Goal: Transaction & Acquisition: Book appointment/travel/reservation

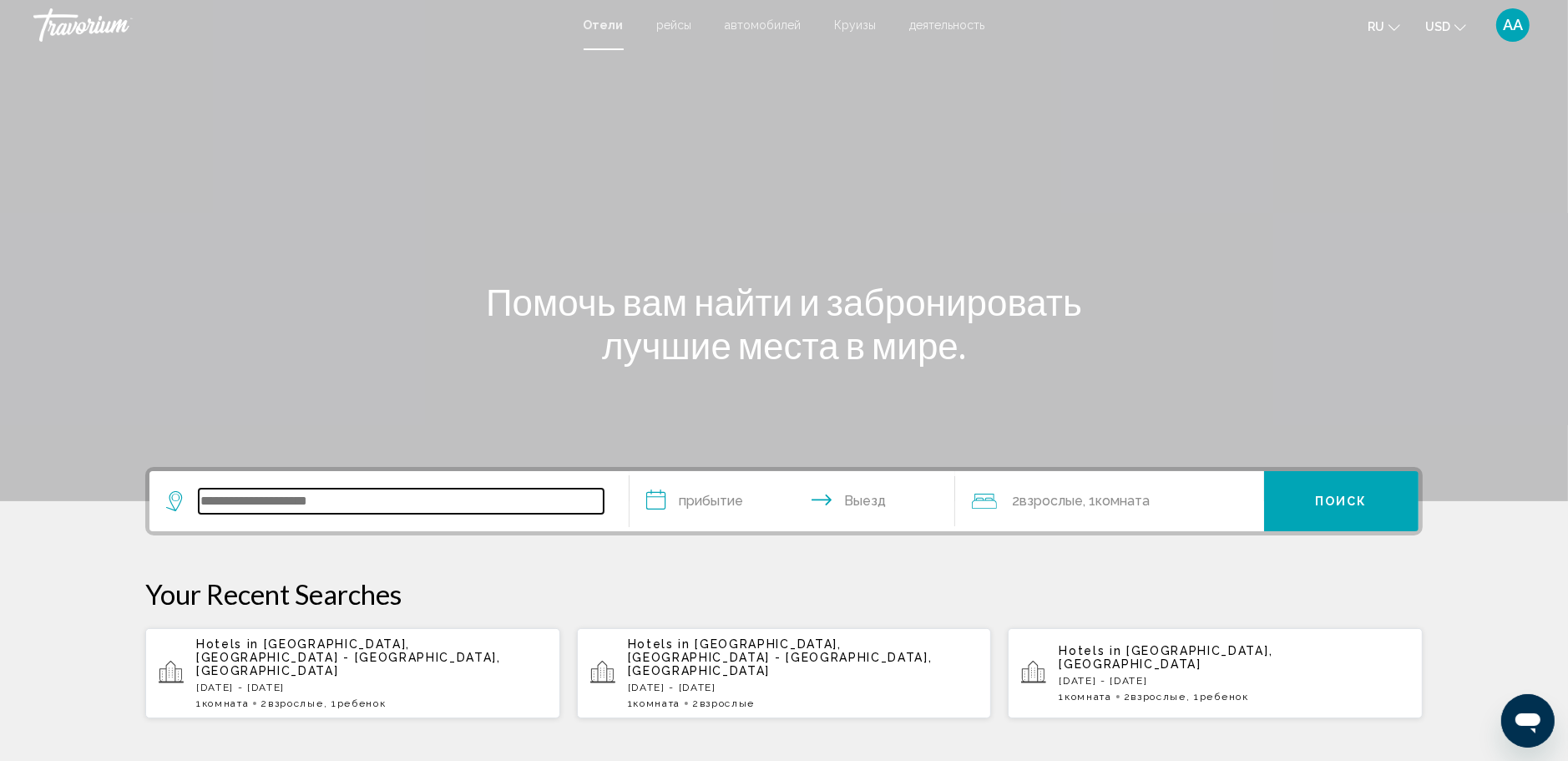
click at [373, 501] on input "Search widget" at bounding box center [401, 501] width 405 height 25
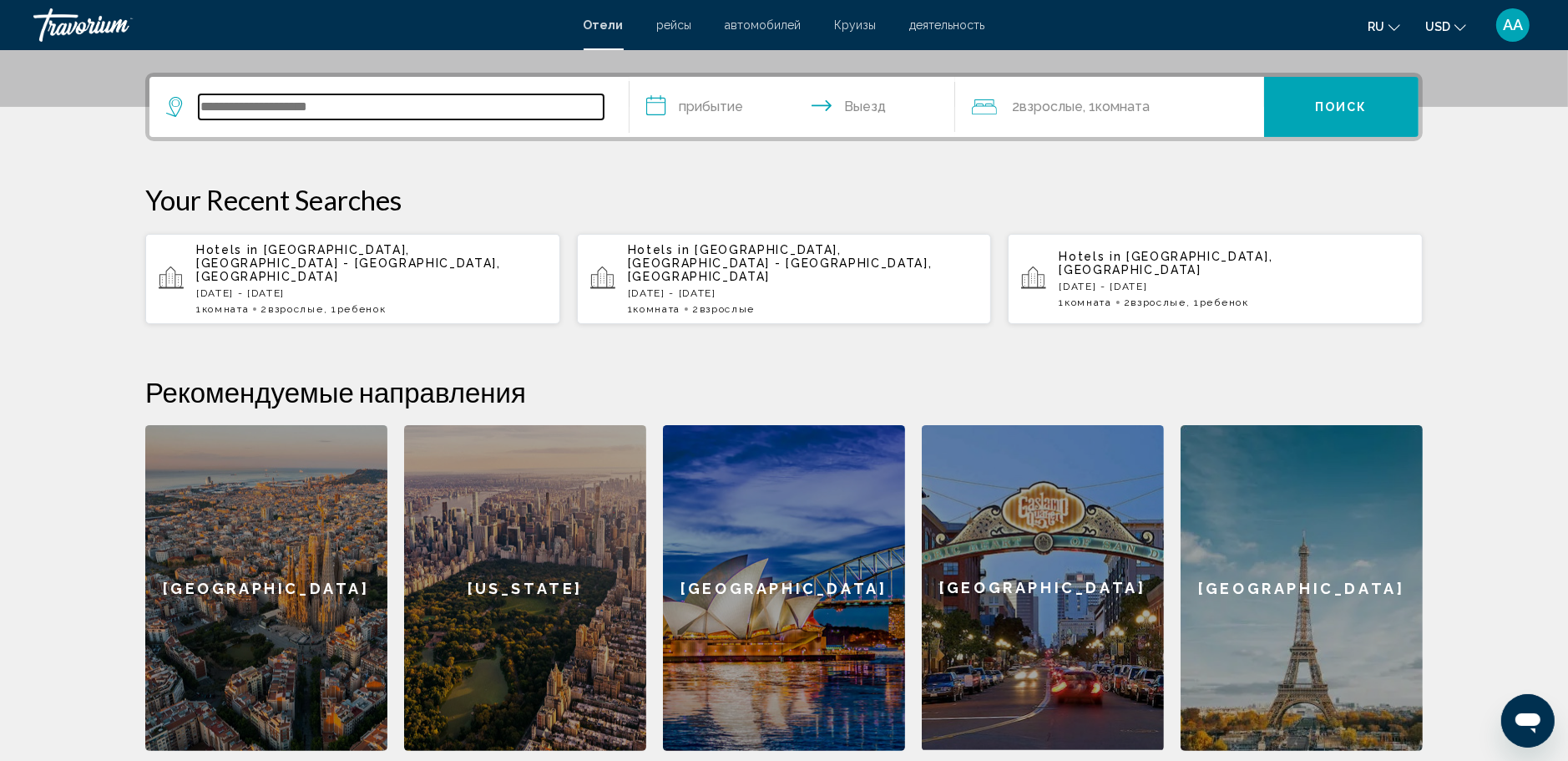
scroll to position [412, 0]
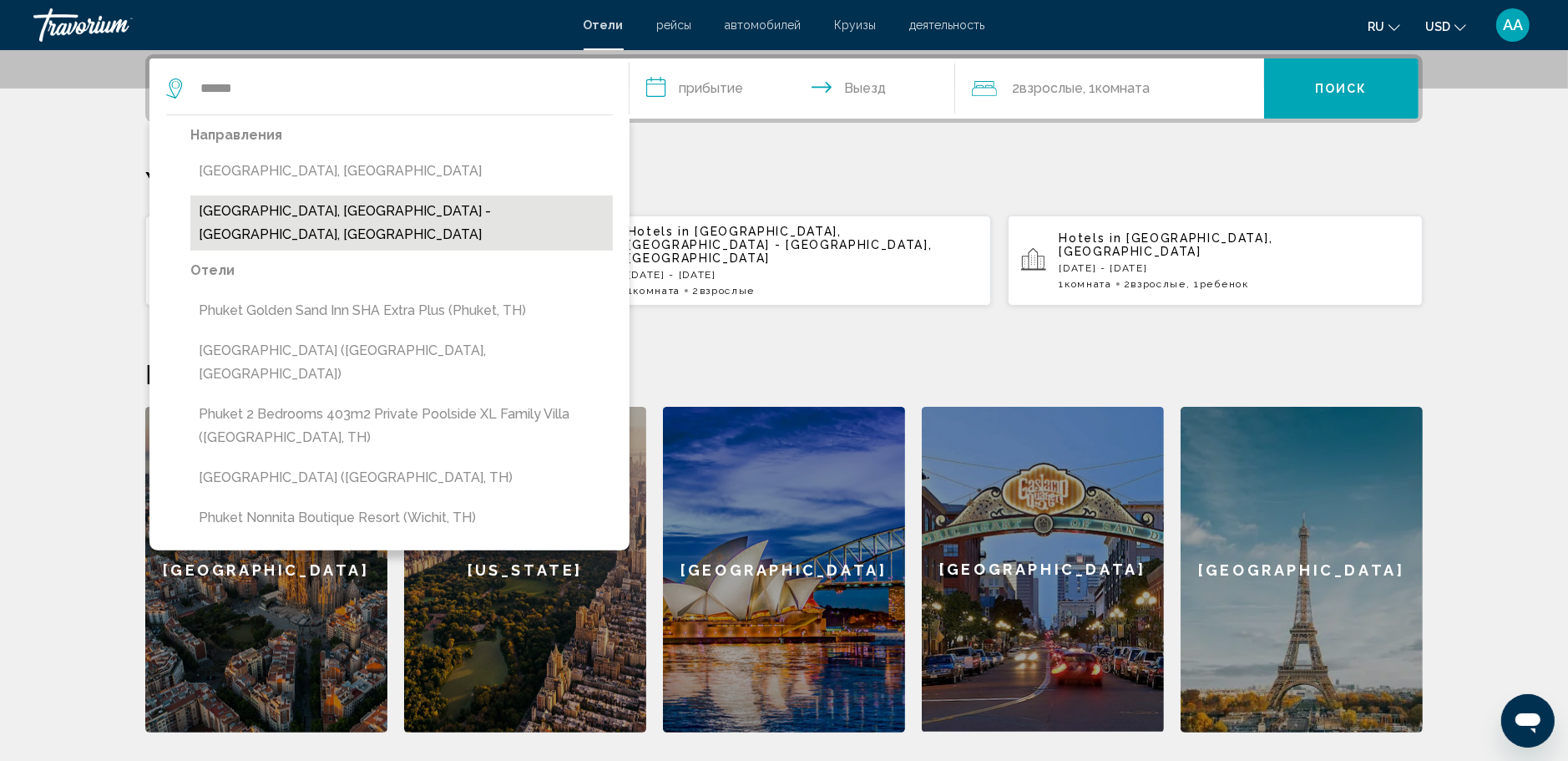
click at [425, 210] on button "[GEOGRAPHIC_DATA], [GEOGRAPHIC_DATA] - [GEOGRAPHIC_DATA], [GEOGRAPHIC_DATA]" at bounding box center [402, 223] width 423 height 55
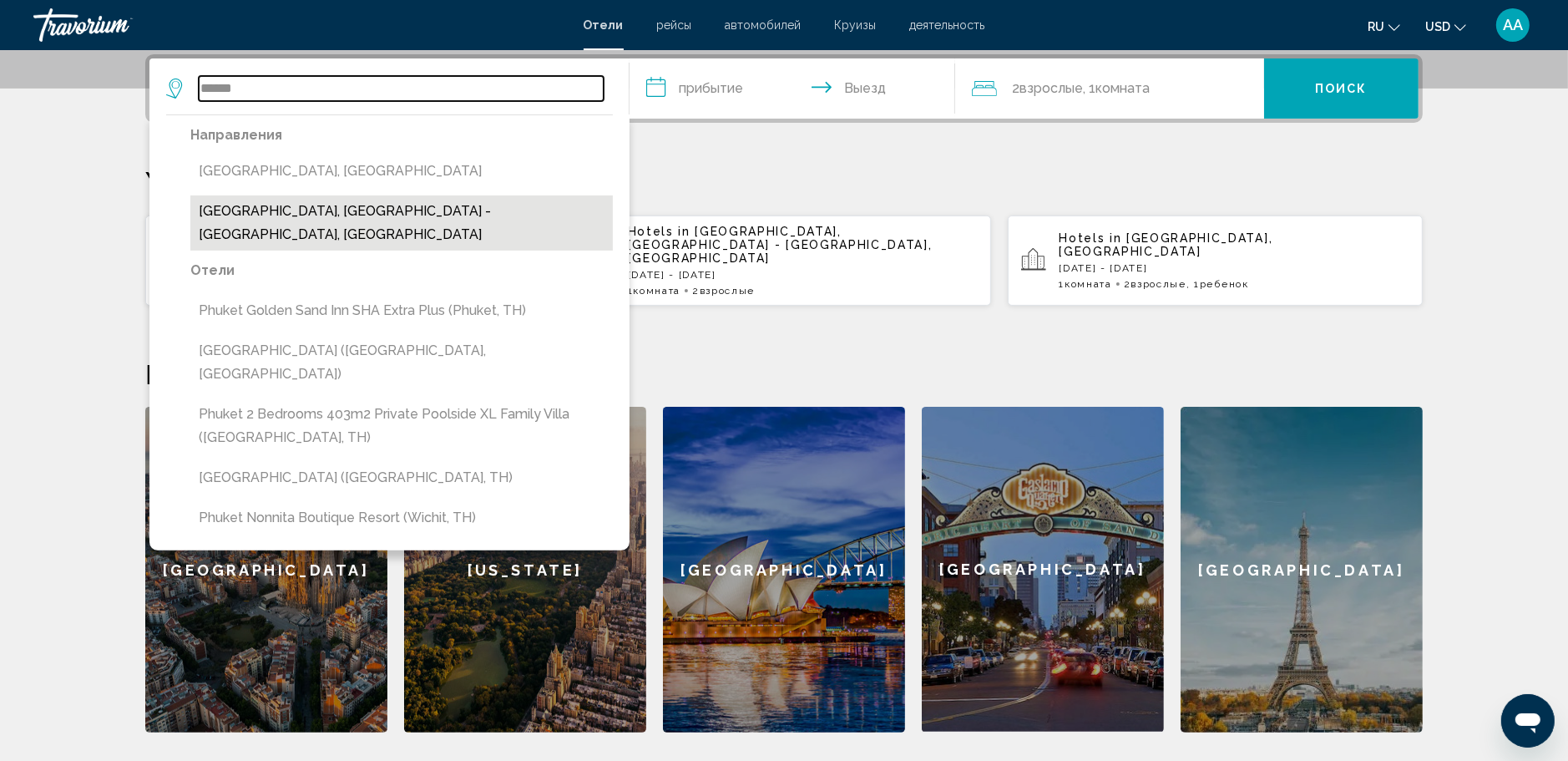
type input "**********"
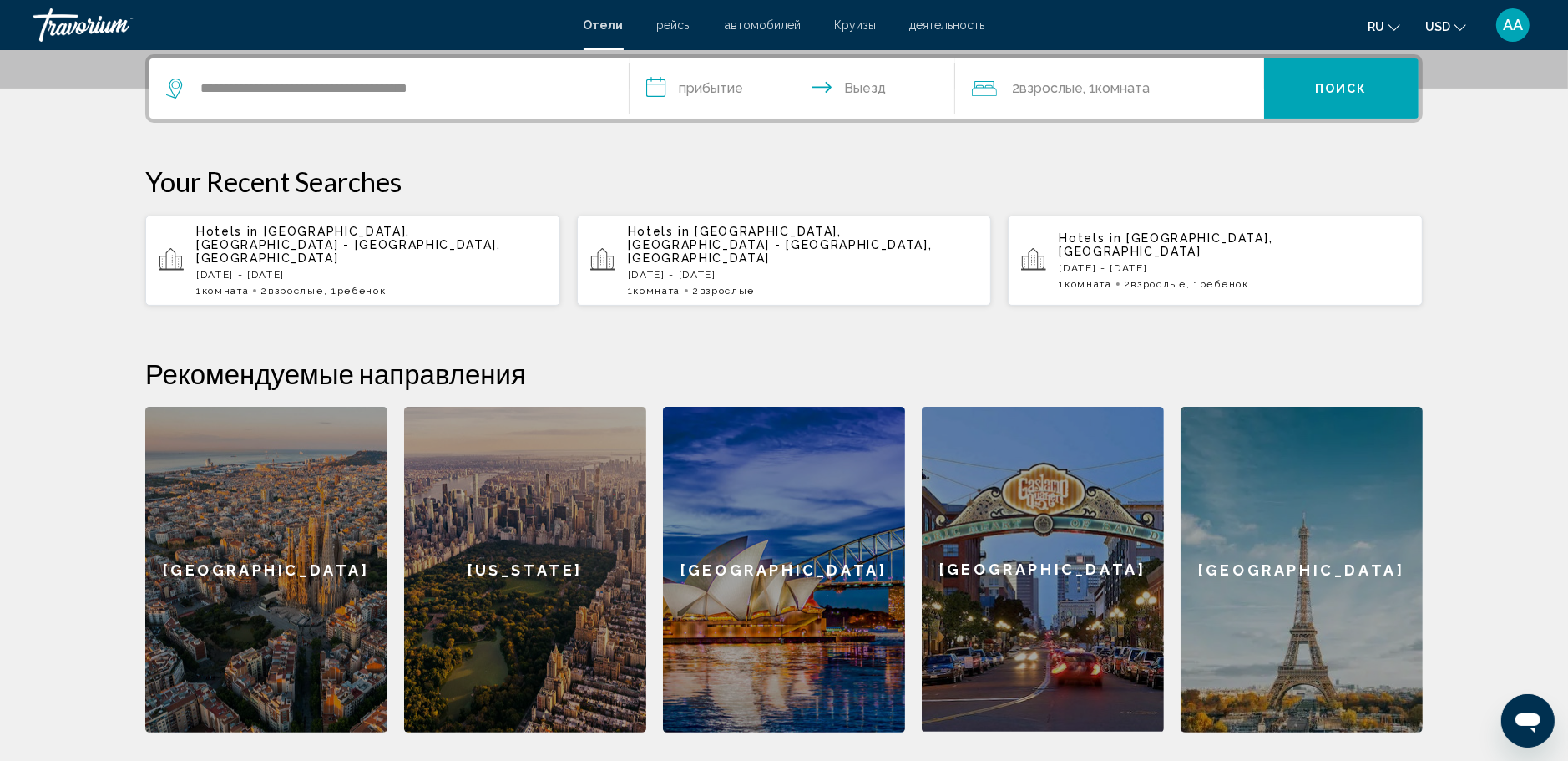
click at [664, 88] on input "**********" at bounding box center [795, 90] width 332 height 65
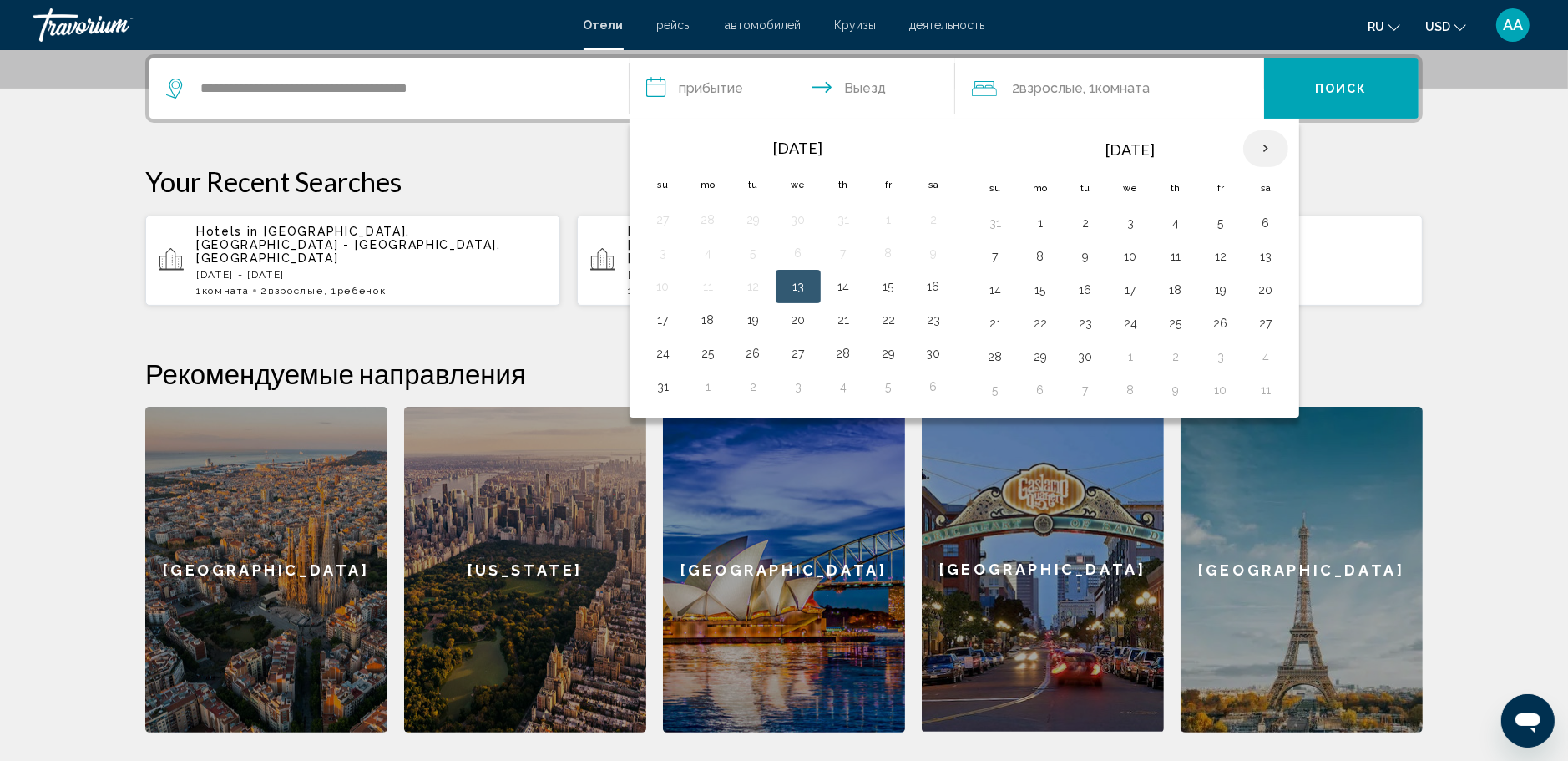
click at [1261, 148] on th "Next month" at bounding box center [1266, 148] width 45 height 37
click at [1264, 223] on button "1" at bounding box center [1266, 223] width 26 height 23
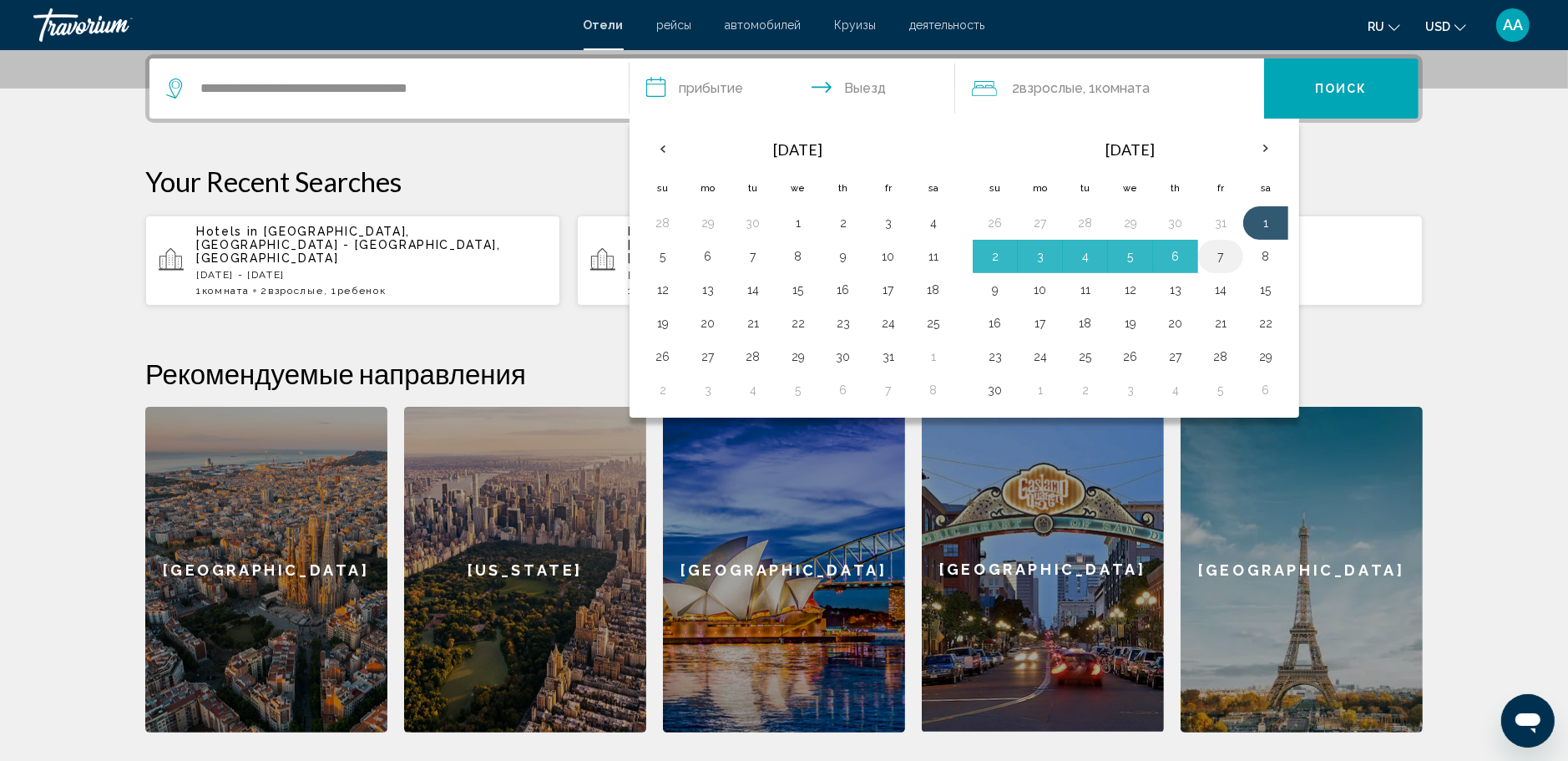
click at [1222, 260] on button "7" at bounding box center [1221, 256] width 26 height 23
type input "**********"
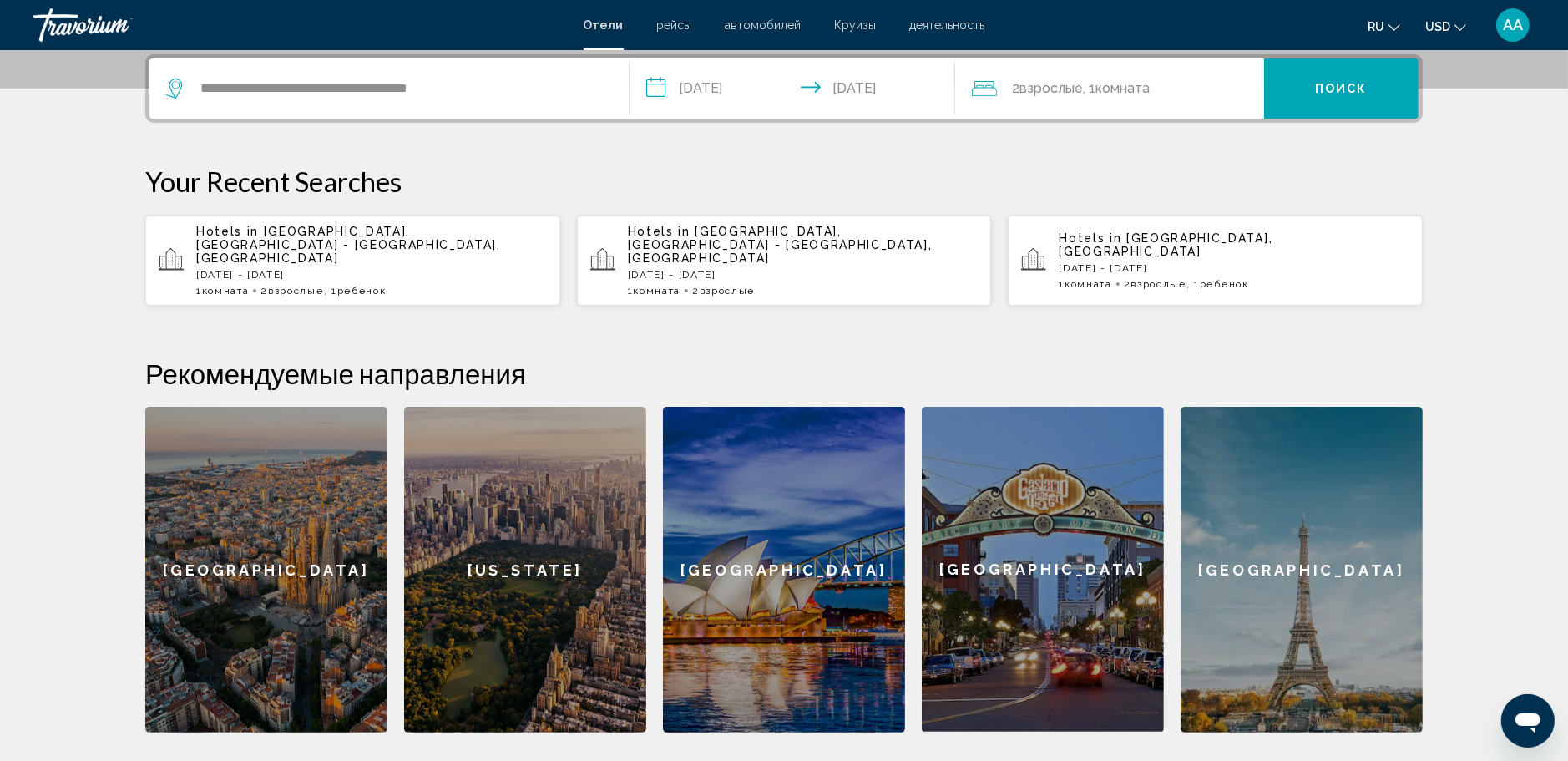
click at [1063, 83] on span "Взрослые" at bounding box center [1052, 87] width 64 height 16
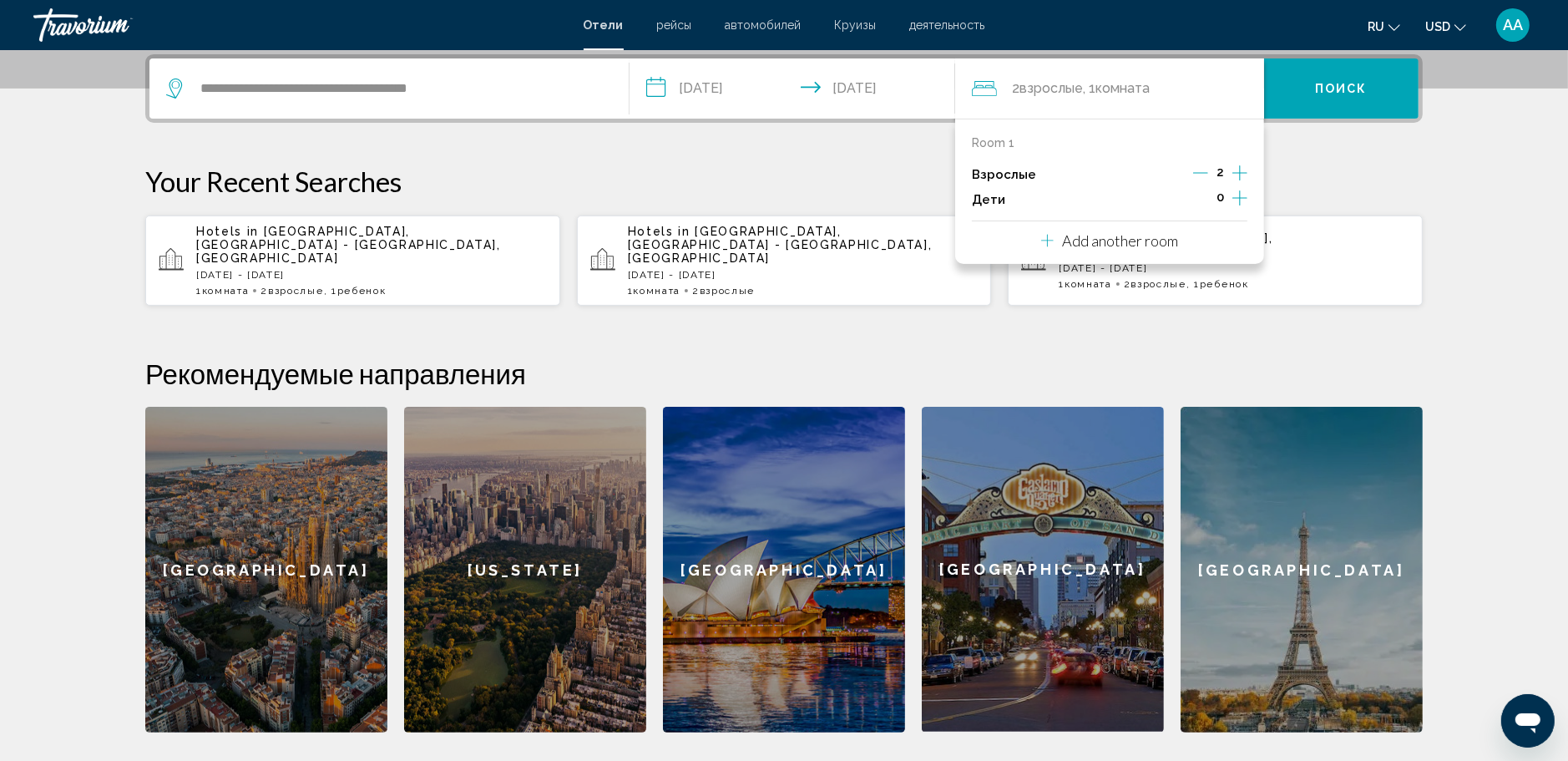
click at [1240, 195] on icon "Increment children" at bounding box center [1239, 197] width 15 height 20
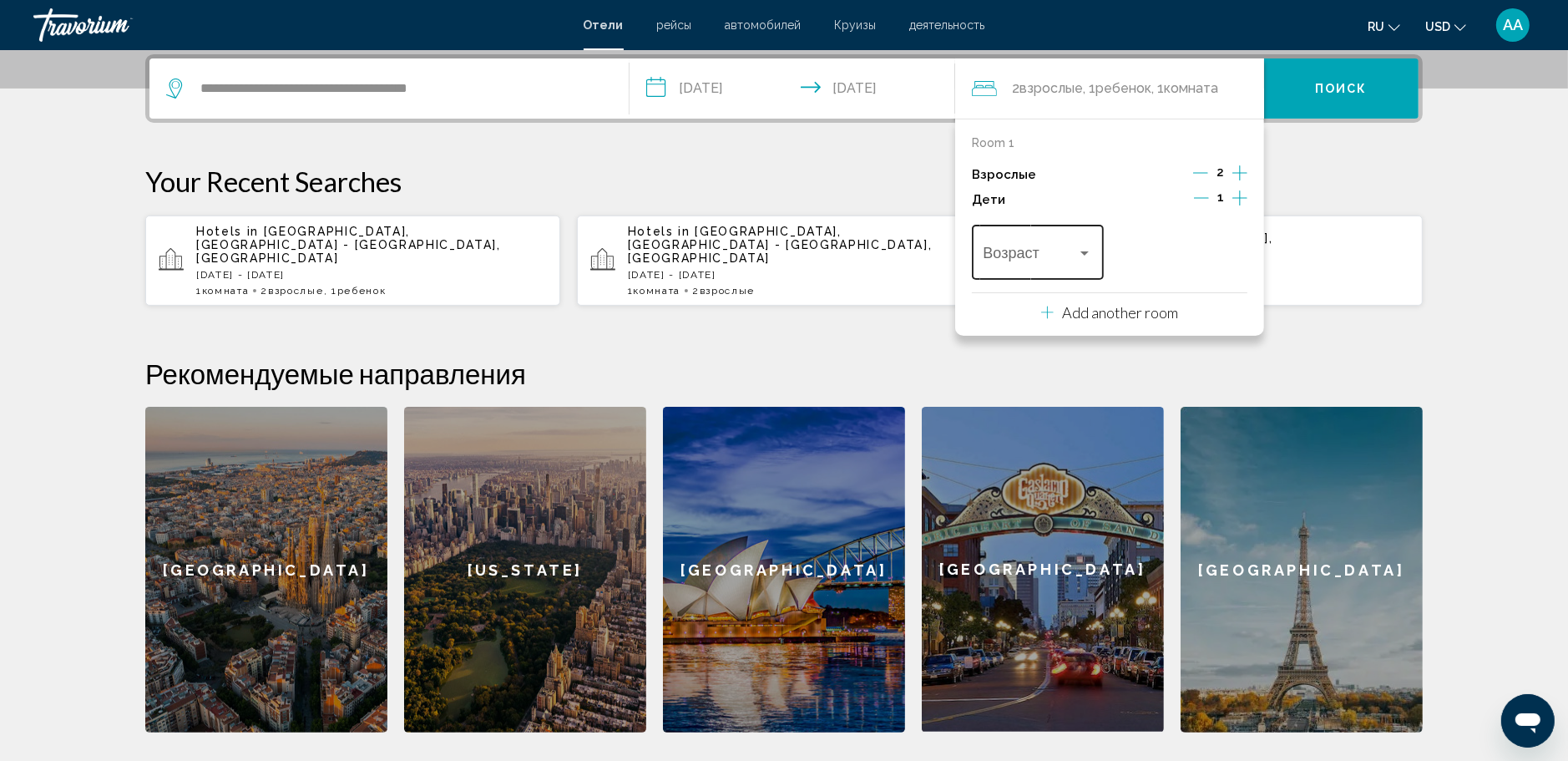
click at [1078, 246] on div "Travelers: 2 adults, 1 child" at bounding box center [1084, 253] width 15 height 13
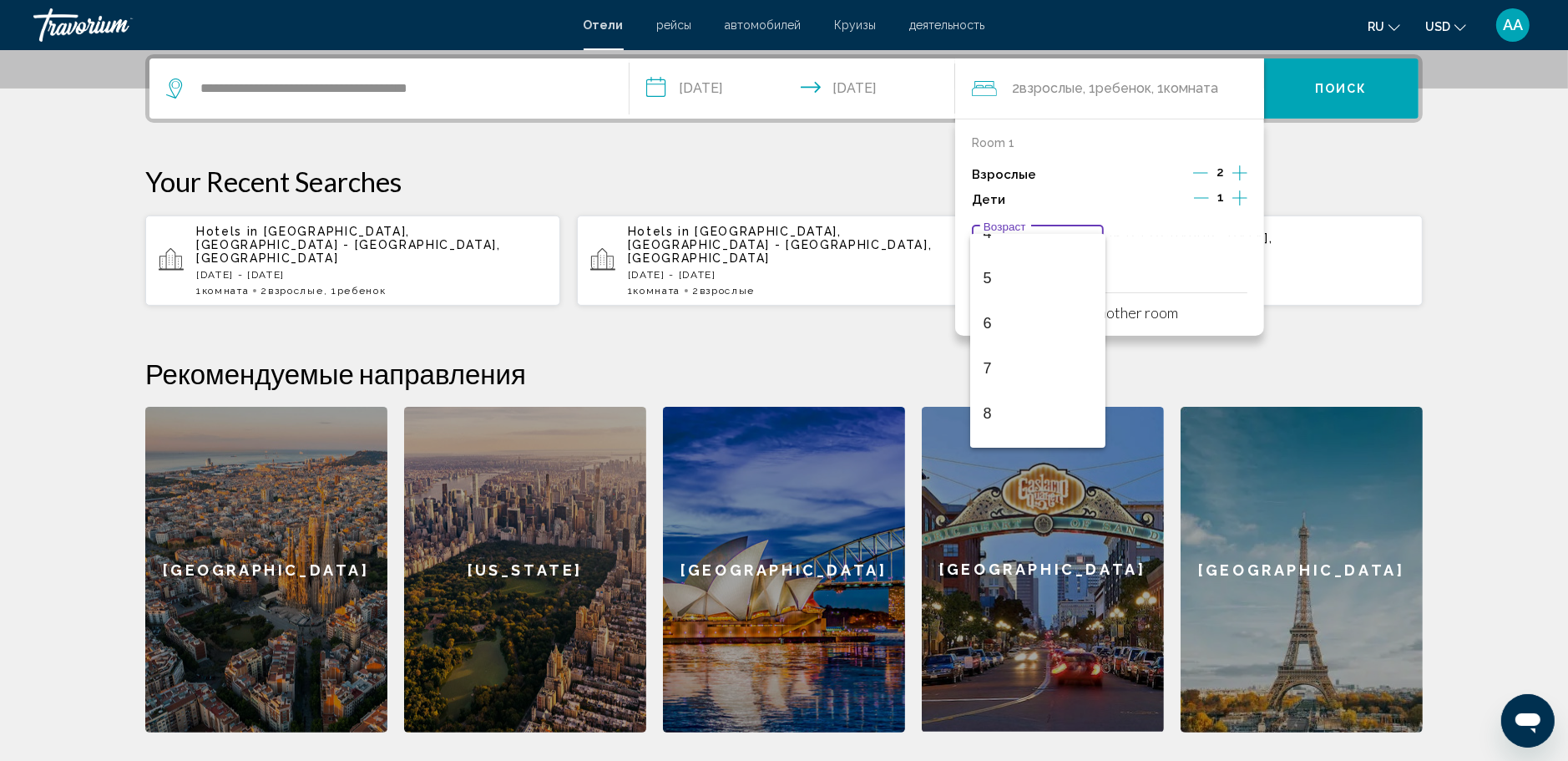
scroll to position [584, 0]
click at [1009, 252] on span "13" at bounding box center [1038, 258] width 109 height 45
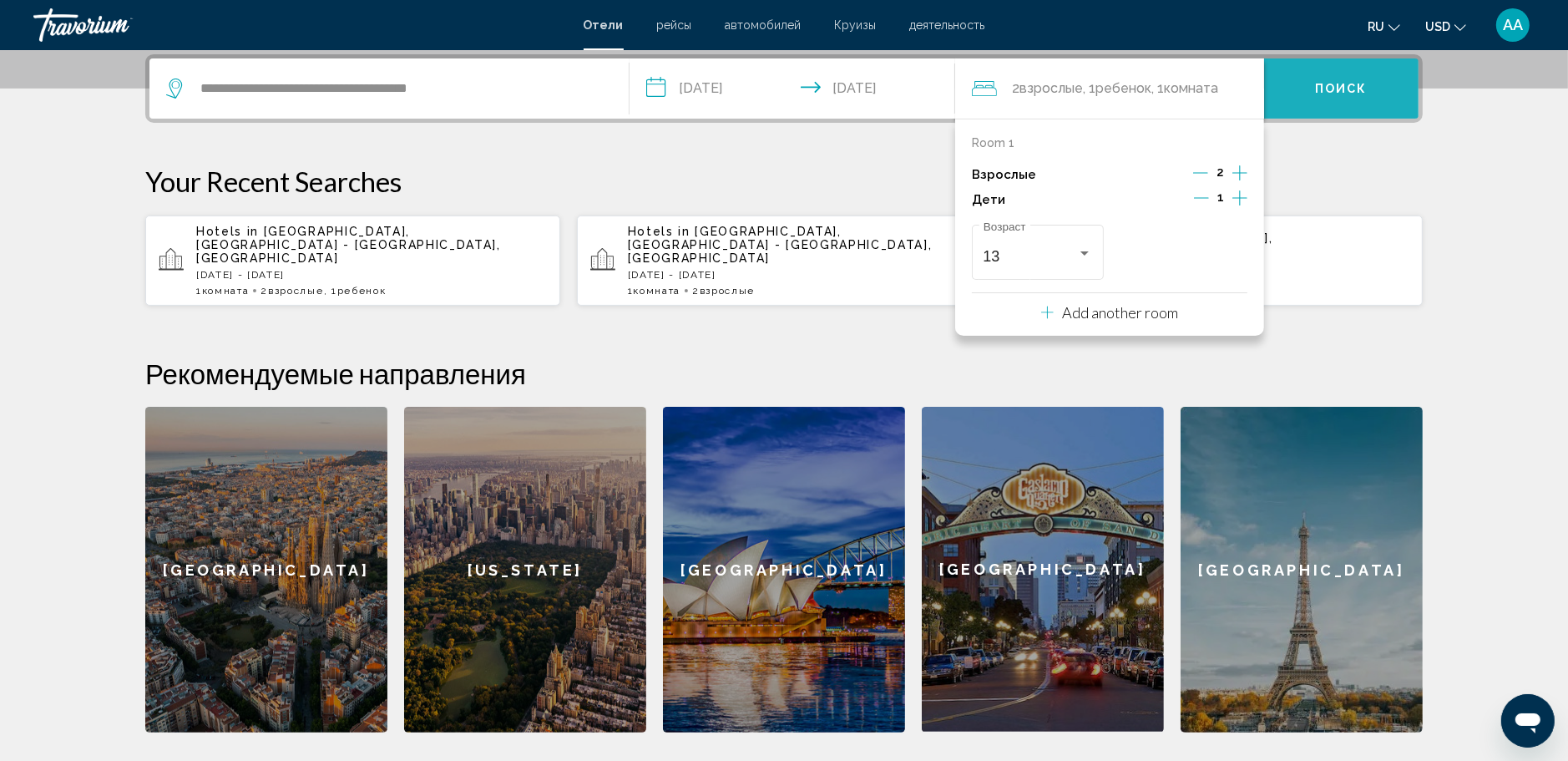
click at [1332, 88] on span "Поиск" at bounding box center [1341, 89] width 53 height 13
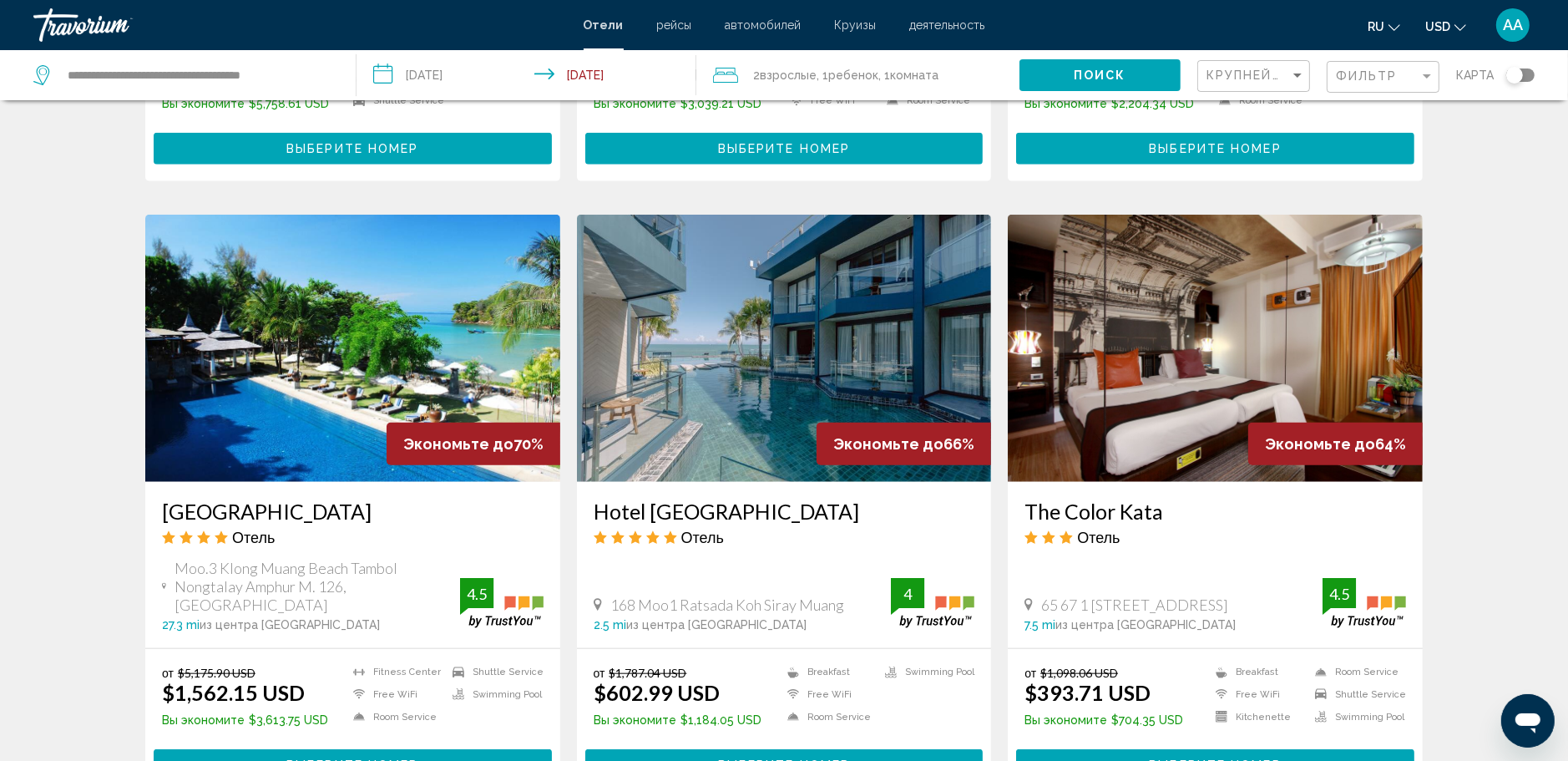
scroll to position [1838, 0]
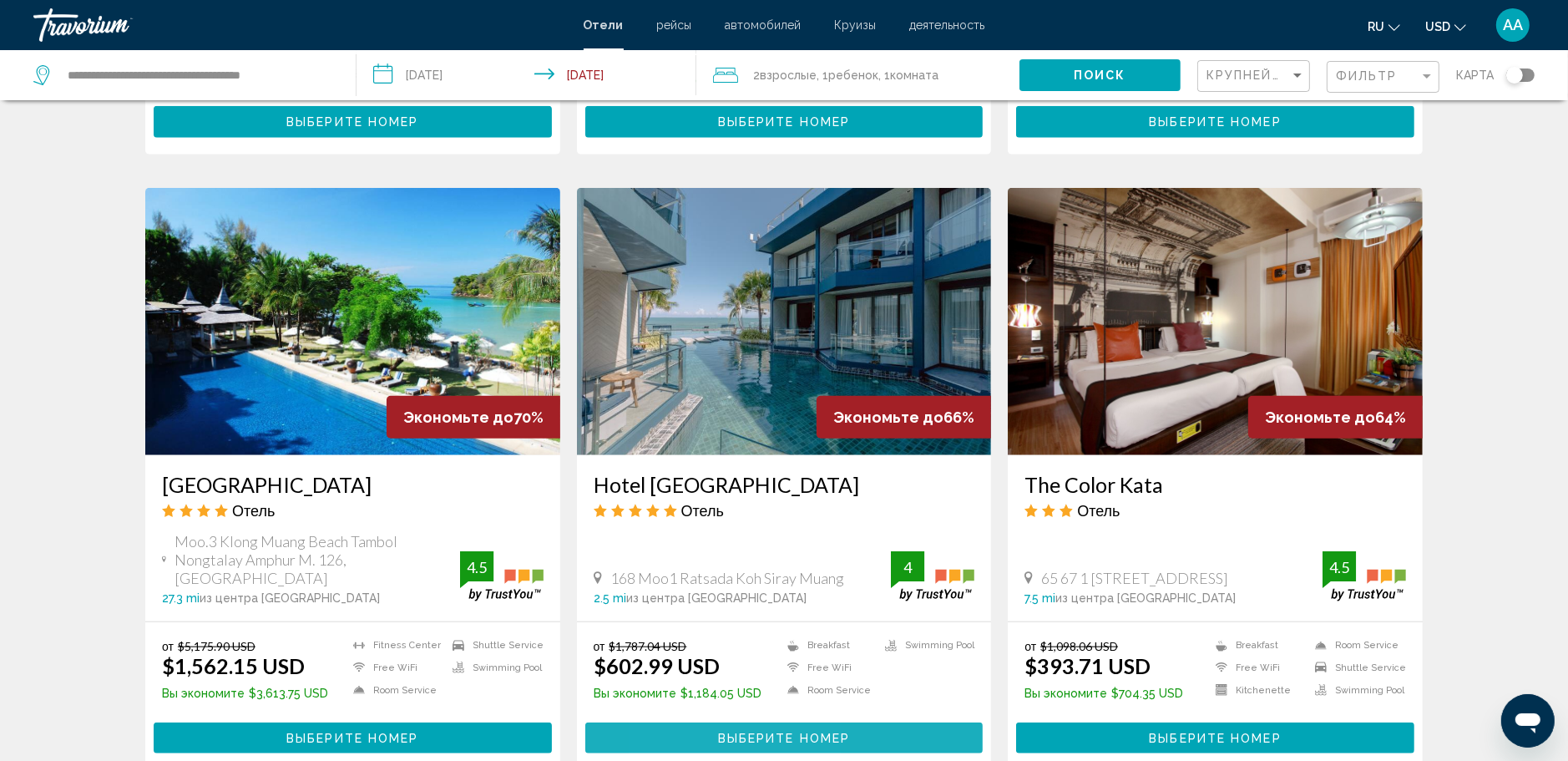
click at [699, 722] on button "Выберите номер" at bounding box center [784, 738] width 398 height 31
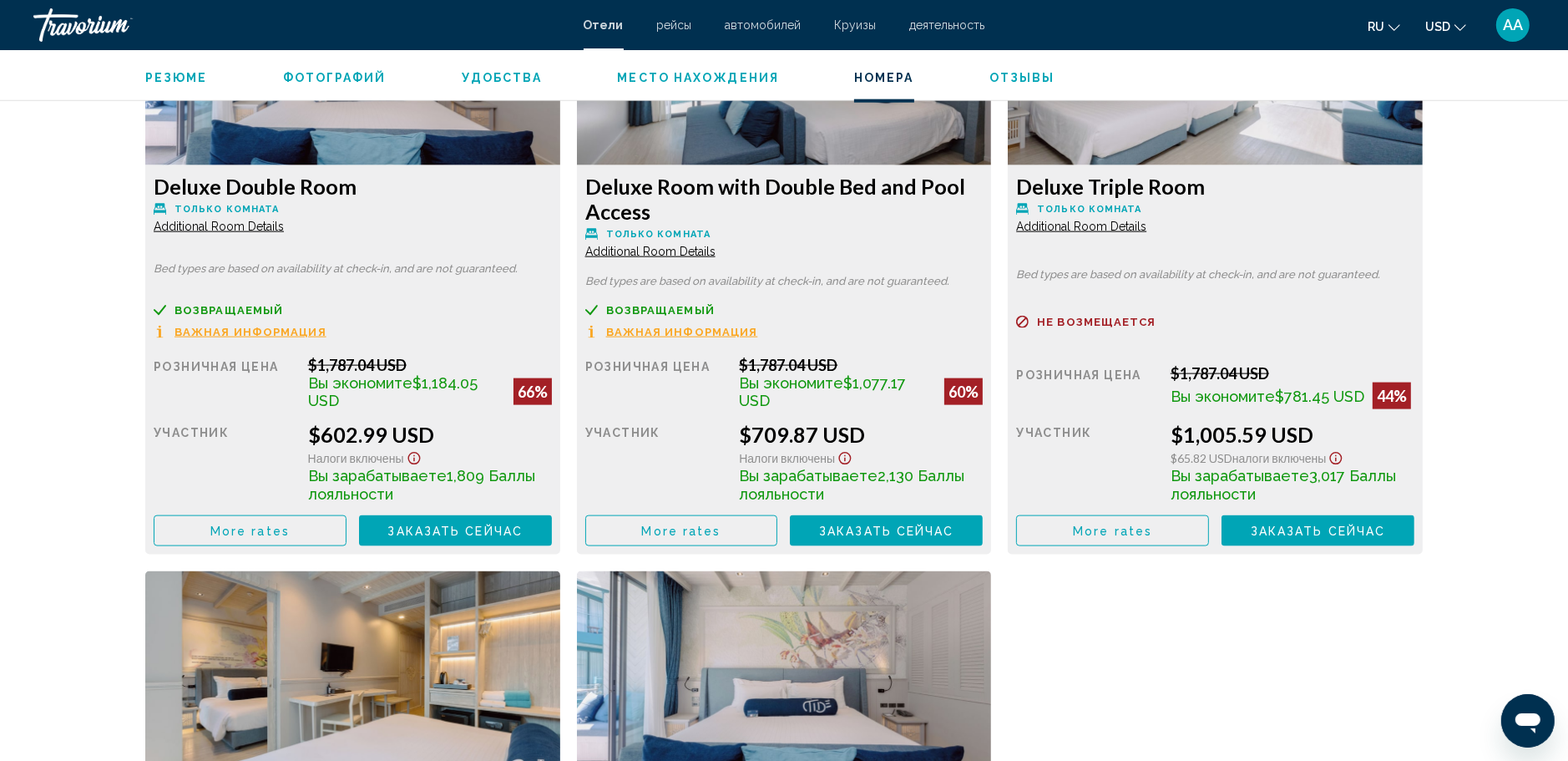
scroll to position [2338, 0]
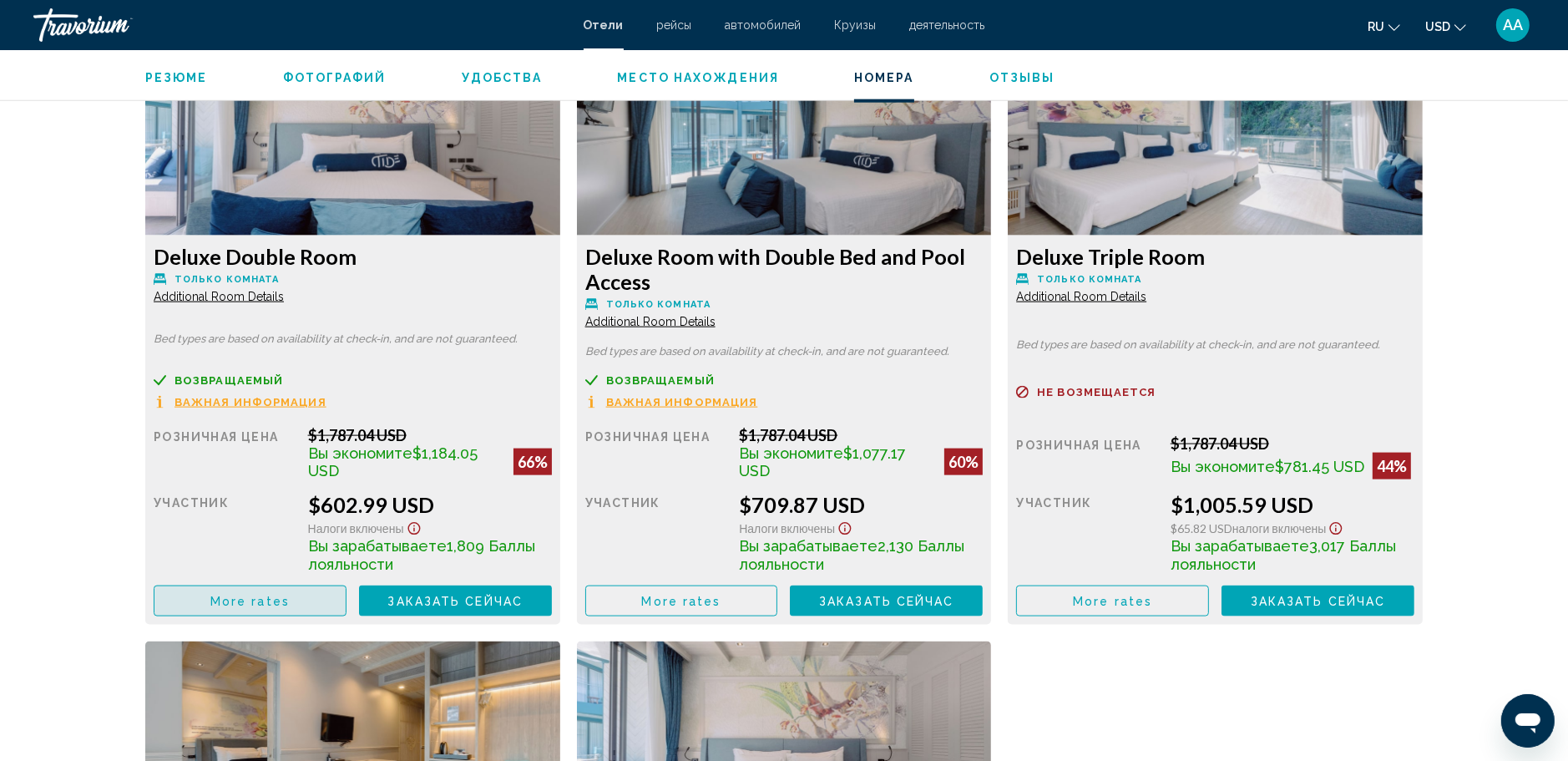
click at [248, 597] on span "More rates" at bounding box center [250, 601] width 79 height 13
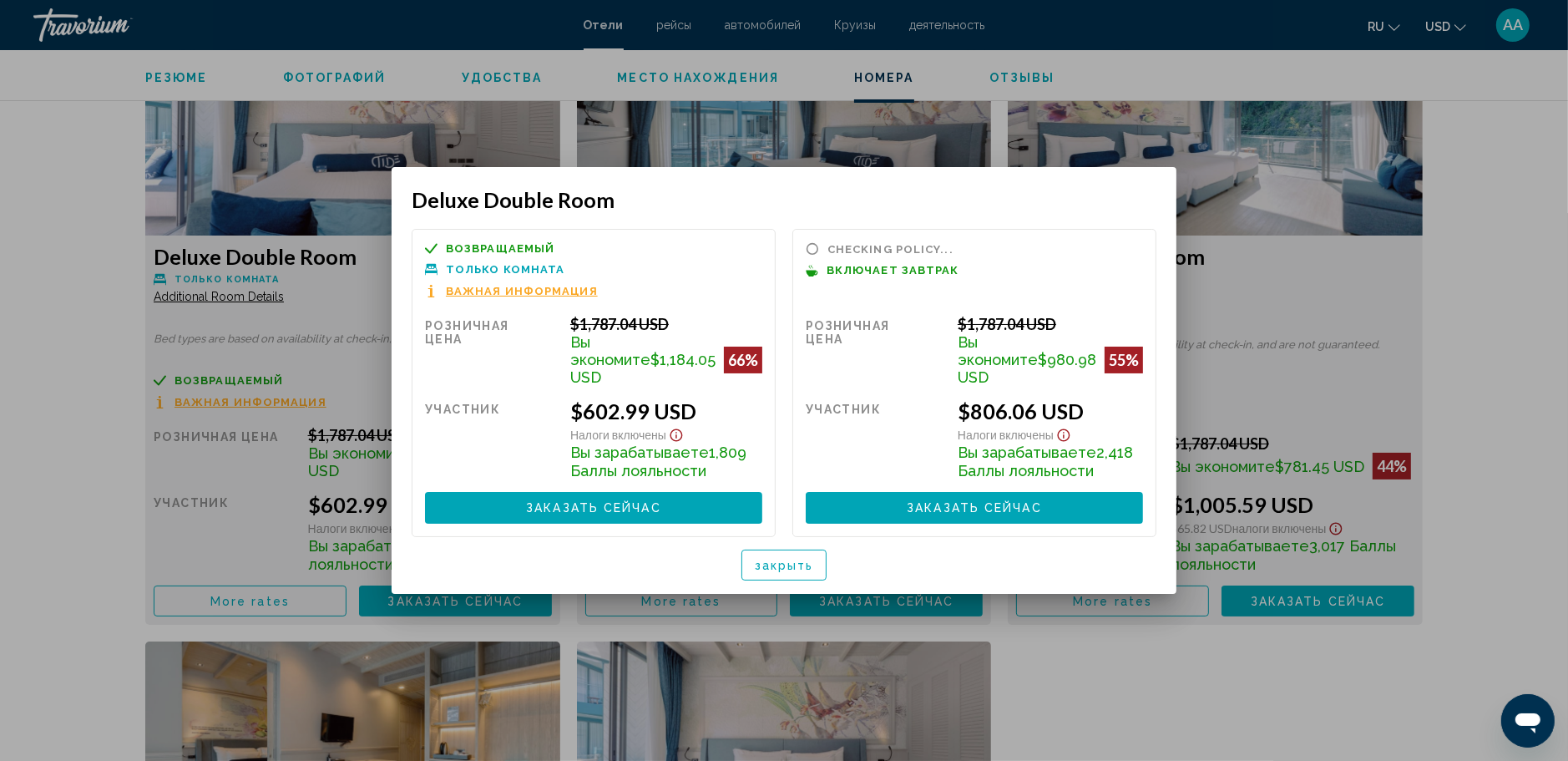
scroll to position [0, 0]
click at [817, 554] on button "закрыть" at bounding box center [785, 565] width 86 height 31
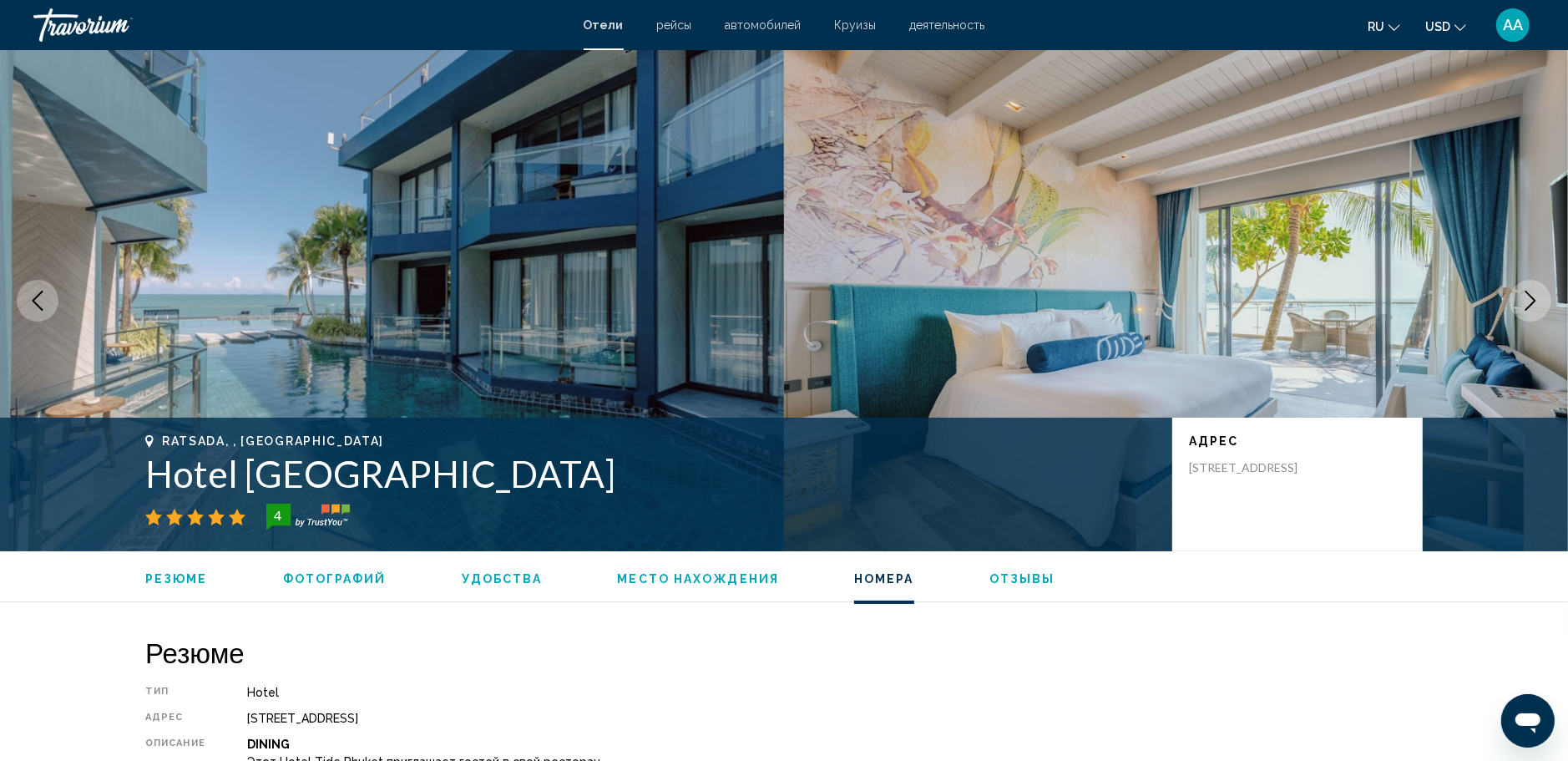
scroll to position [2338, 0]
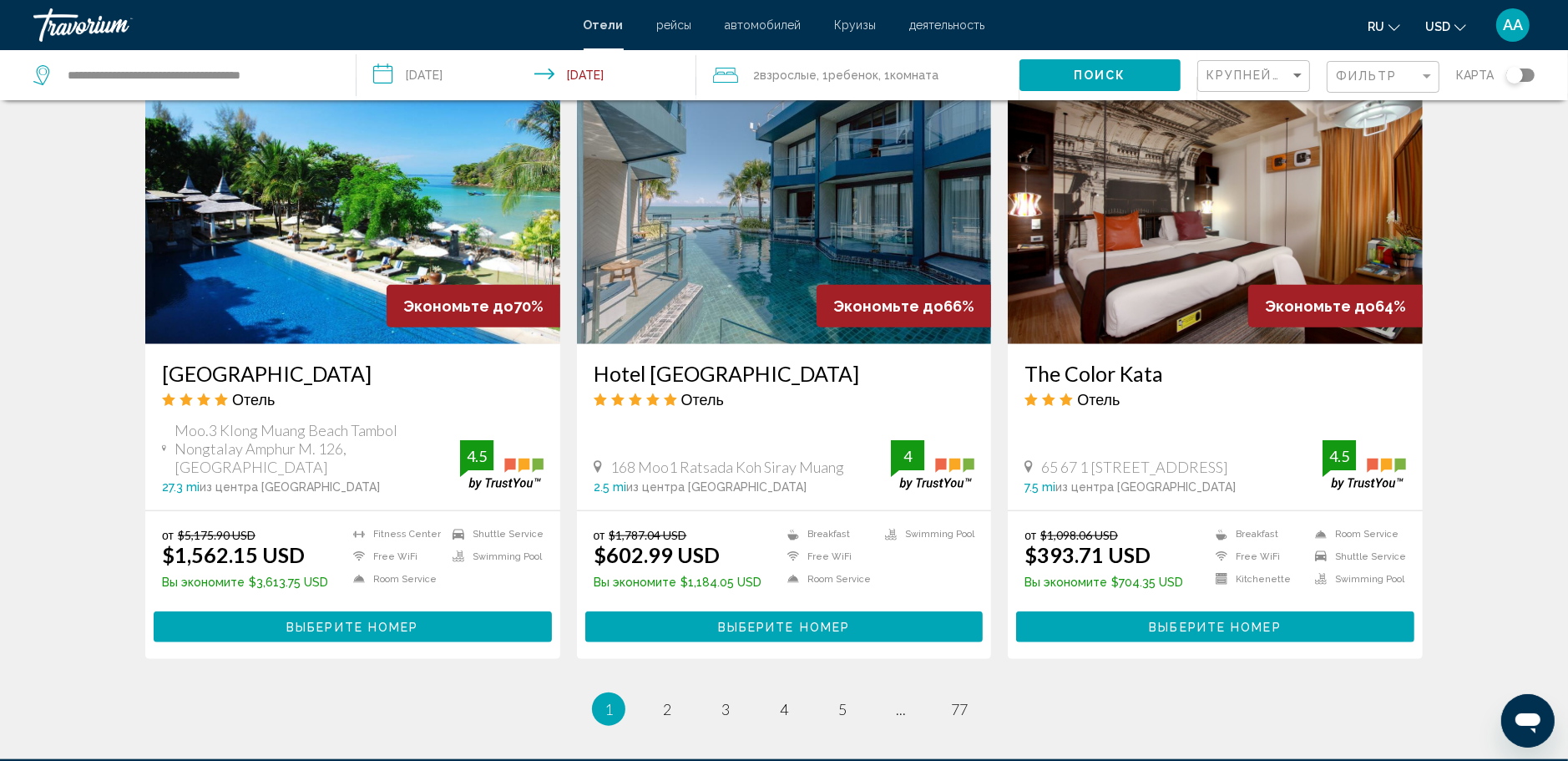
scroll to position [1921, 0]
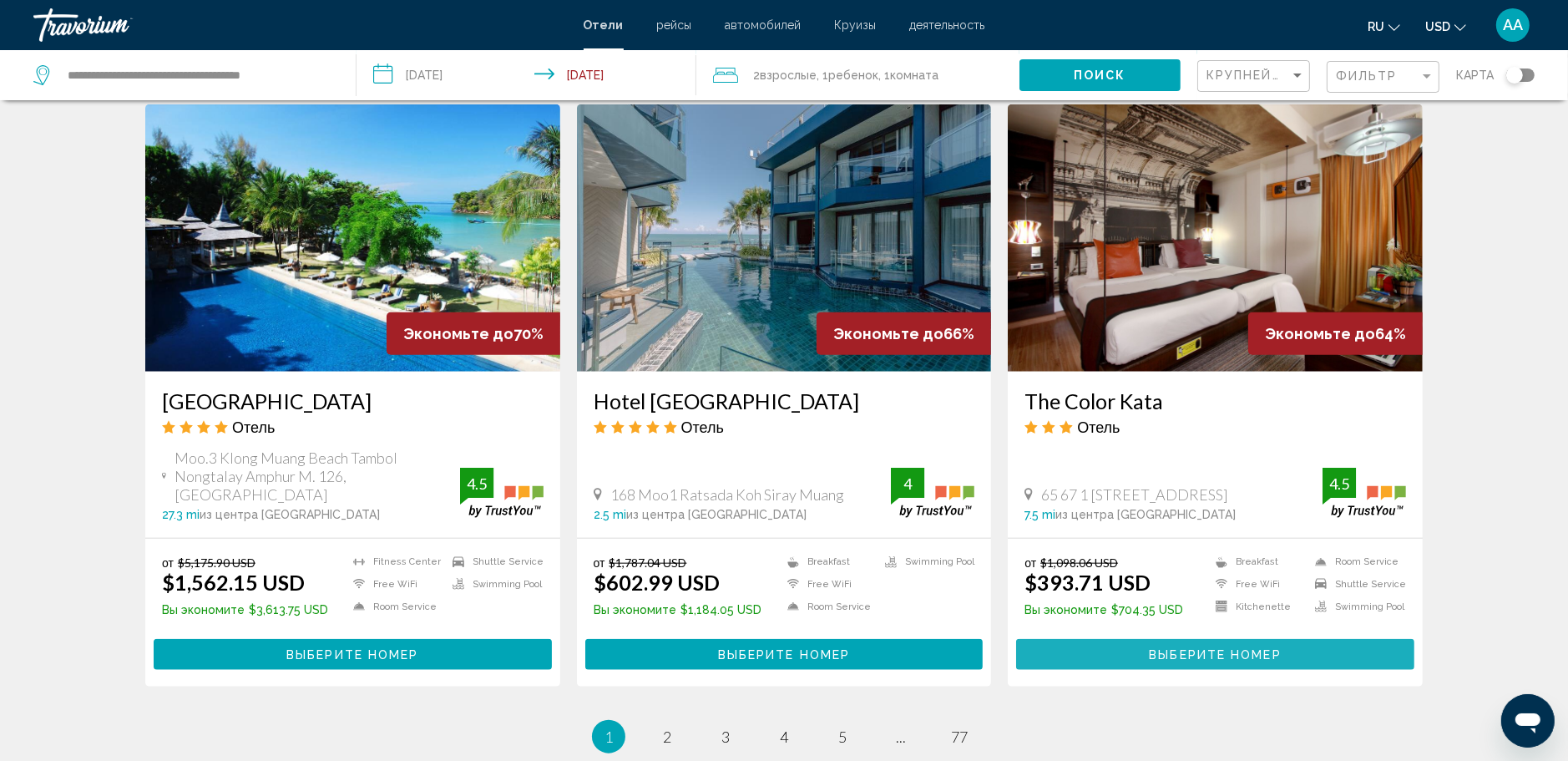
click at [1205, 648] on span "Выберите номер" at bounding box center [1214, 655] width 131 height 13
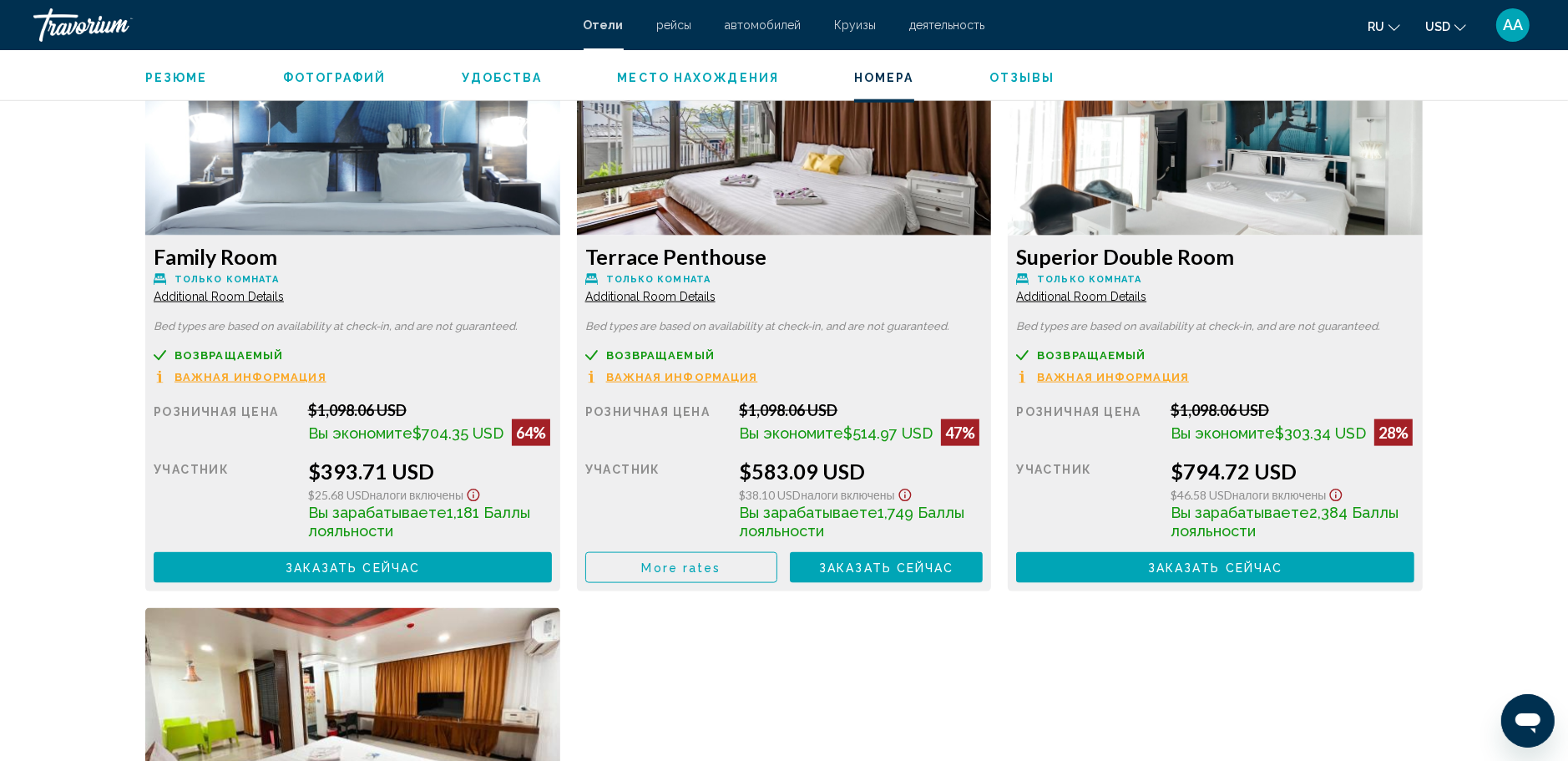
scroll to position [2256, 0]
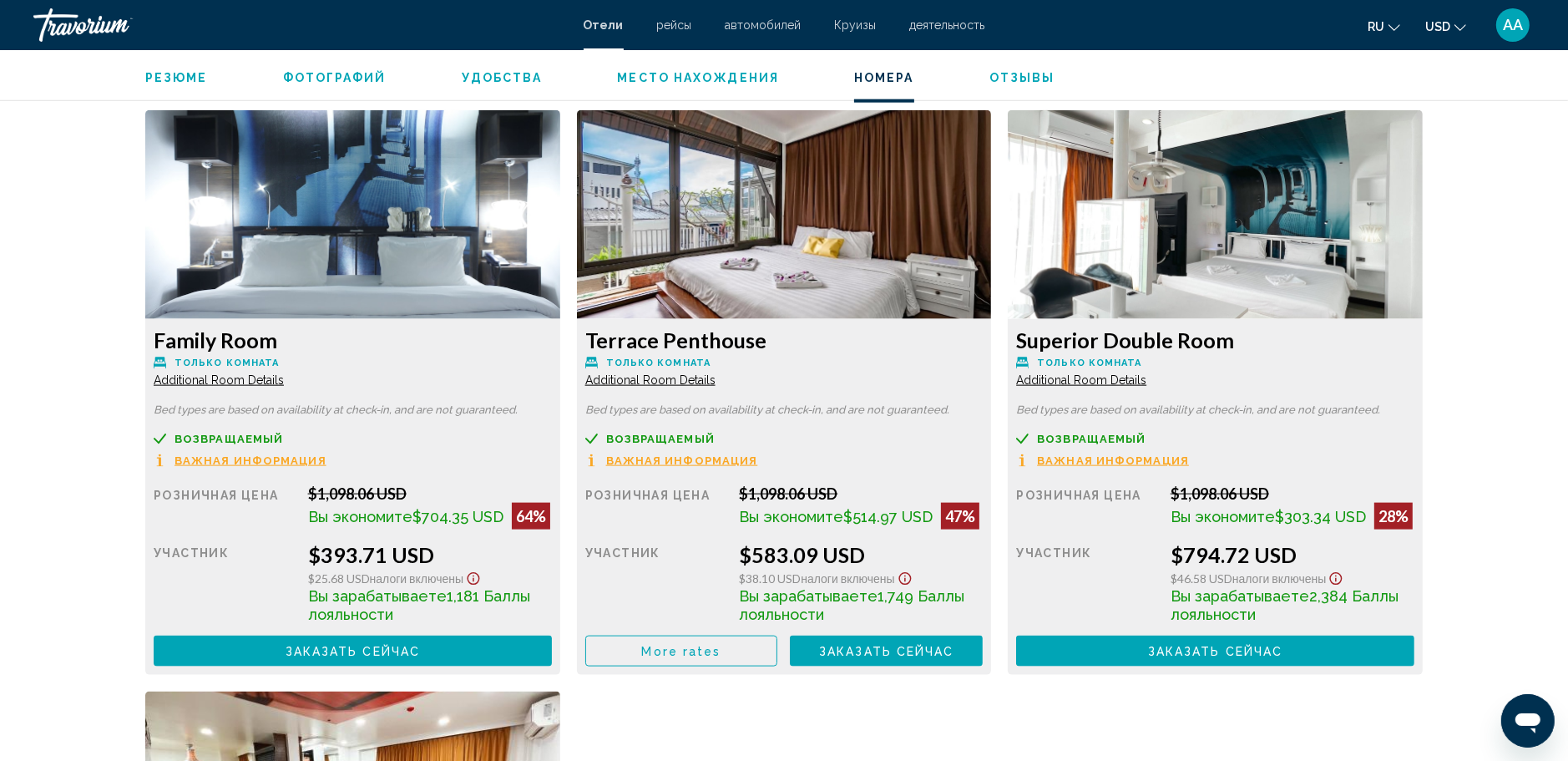
click at [757, 710] on div "Family Room Только комната Additional Room Details Bed types are based on avail…" at bounding box center [784, 690] width 1294 height 1160
click at [679, 652] on span "More rates" at bounding box center [682, 651] width 79 height 13
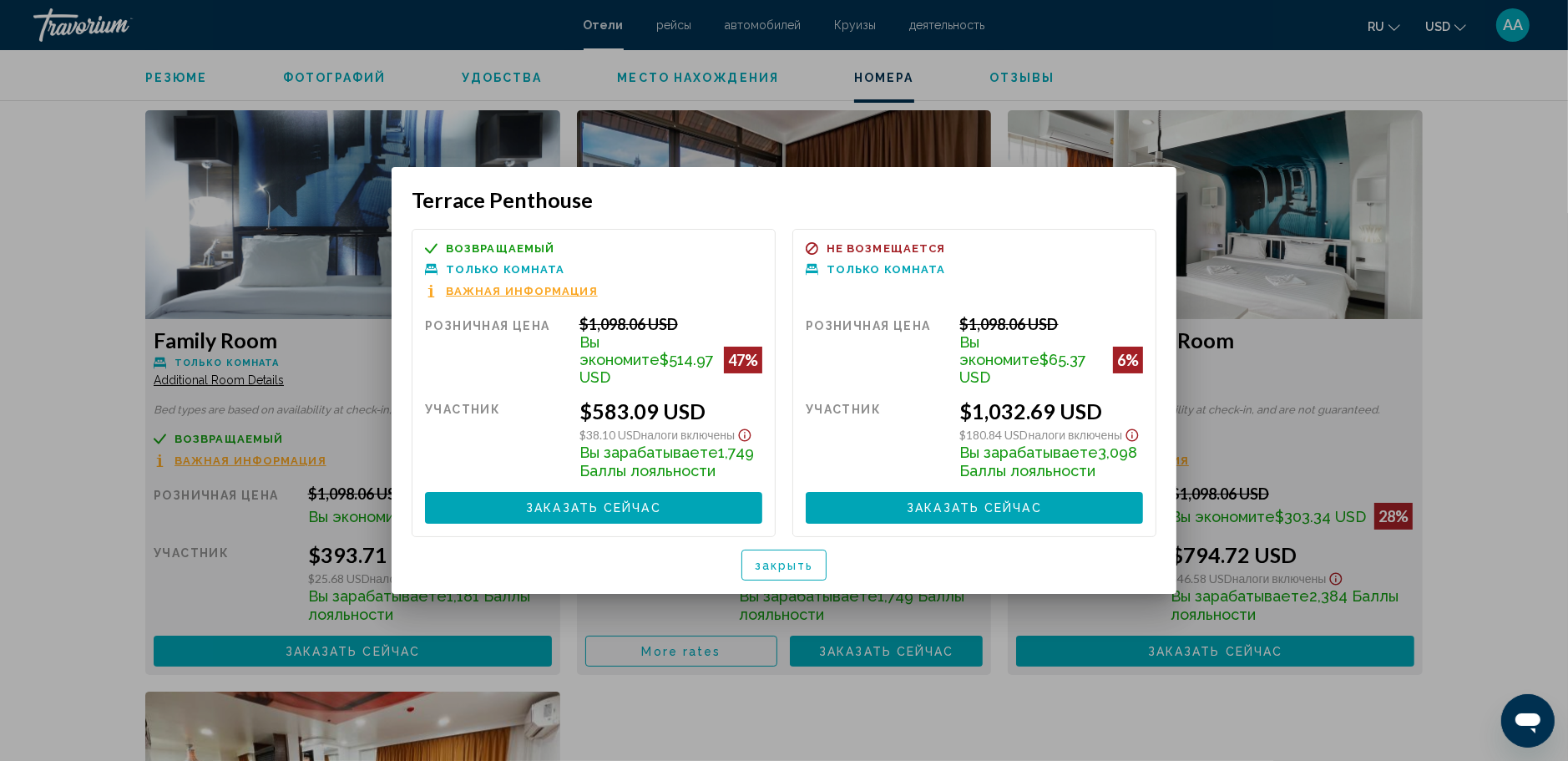
scroll to position [0, 0]
click at [778, 563] on span "закрыть" at bounding box center [784, 566] width 59 height 13
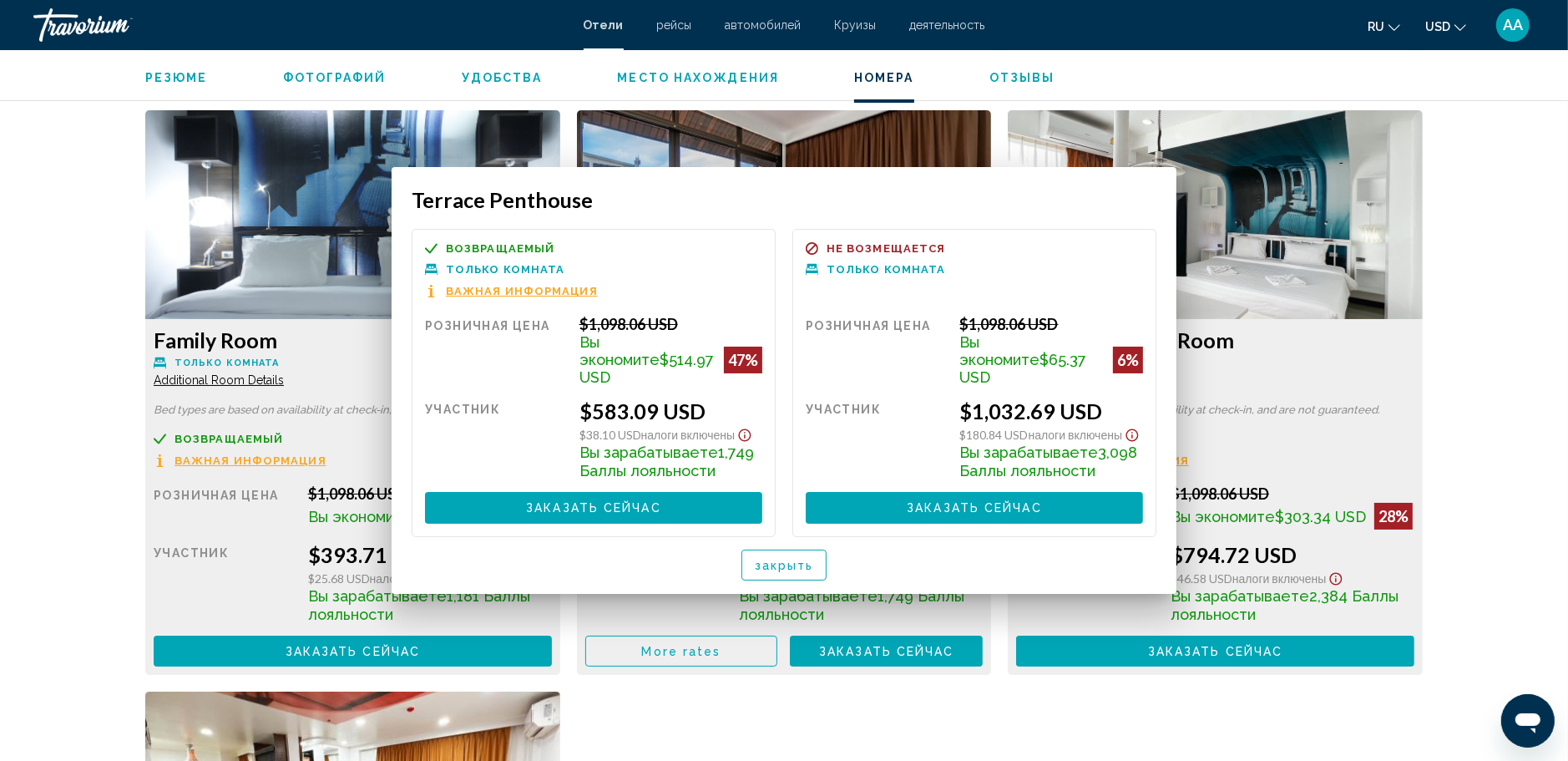
scroll to position [2256, 0]
